Goal: Register for event/course

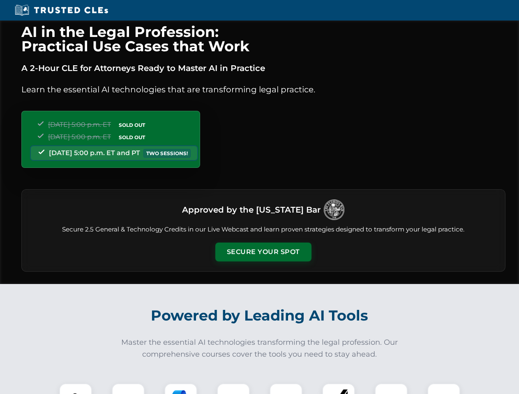
click at [263, 252] on button "Secure Your Spot" at bounding box center [263, 252] width 96 height 19
click at [76, 389] on img at bounding box center [76, 400] width 24 height 24
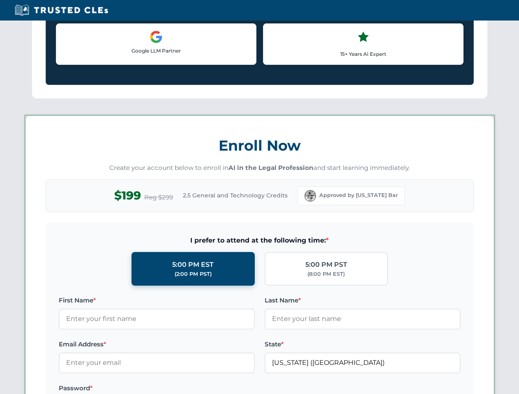
click at [181, 389] on div "AI in the Legal Profession: Practical Use Cases that Work A 2-Hour CLE for Atto…" at bounding box center [259, 385] width 519 height 1922
